Goal: Transaction & Acquisition: Purchase product/service

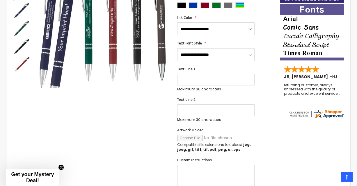
scroll to position [159, 0]
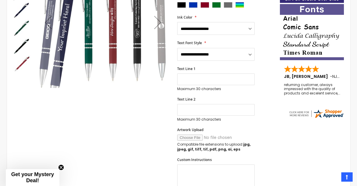
click at [158, 23] on div "Next" at bounding box center [157, 22] width 23 height 23
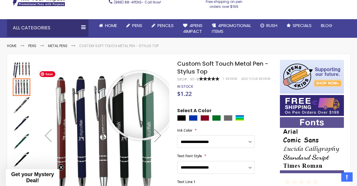
scroll to position [222, 0]
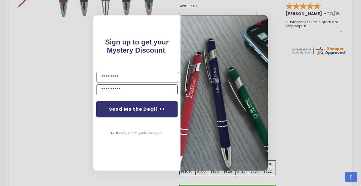
click at [64, 101] on div "Close dialog Sign up to get your Mystery Discount ! Name Email Send Me the Deal…" at bounding box center [180, 93] width 361 height 186
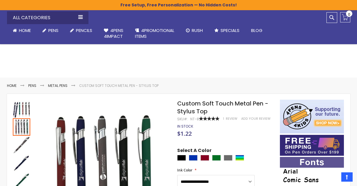
scroll to position [0, 0]
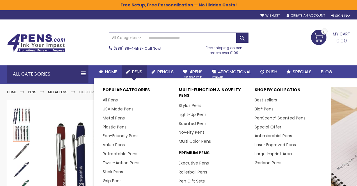
click at [142, 65] on link "Pens" at bounding box center [134, 71] width 25 height 13
